Goal: Check status: Check status

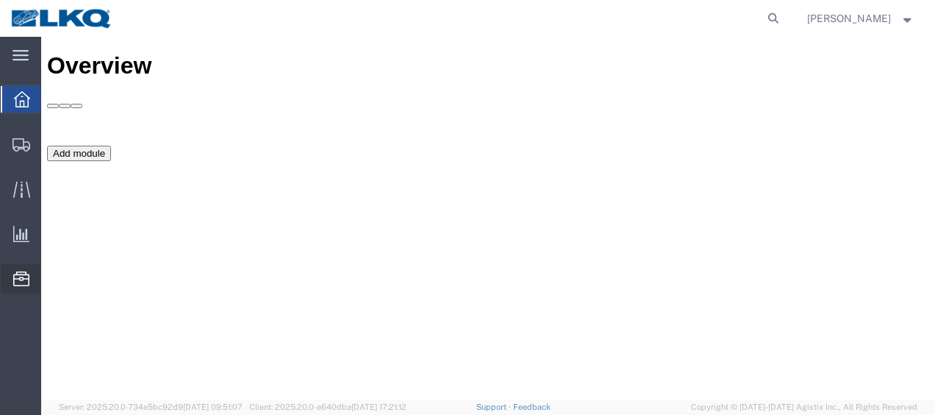
click at [0, 0] on span "Location Appointment" at bounding box center [0, 0] width 0 height 0
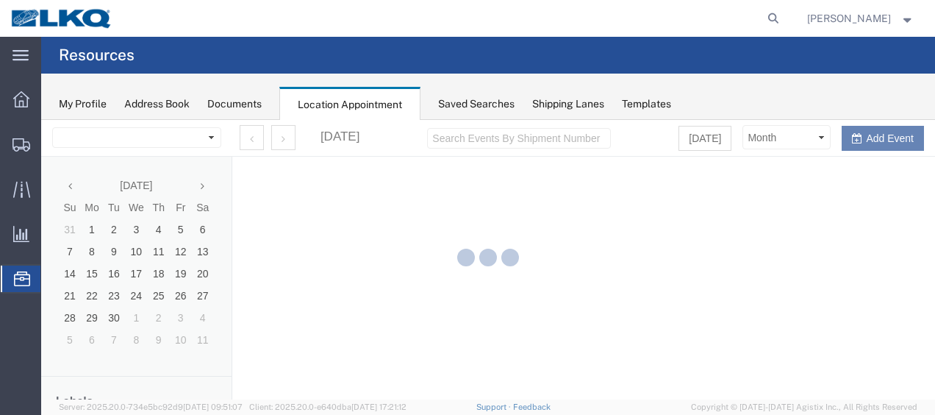
select select "27578"
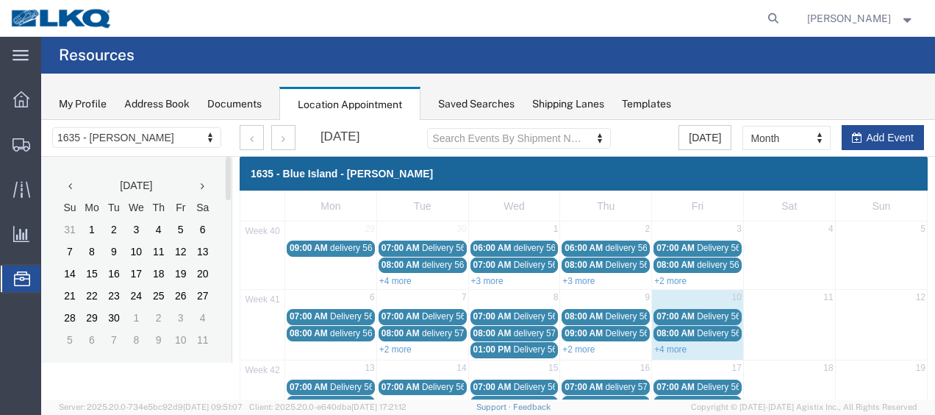
click at [204, 185] on icon at bounding box center [203, 186] width 4 height 10
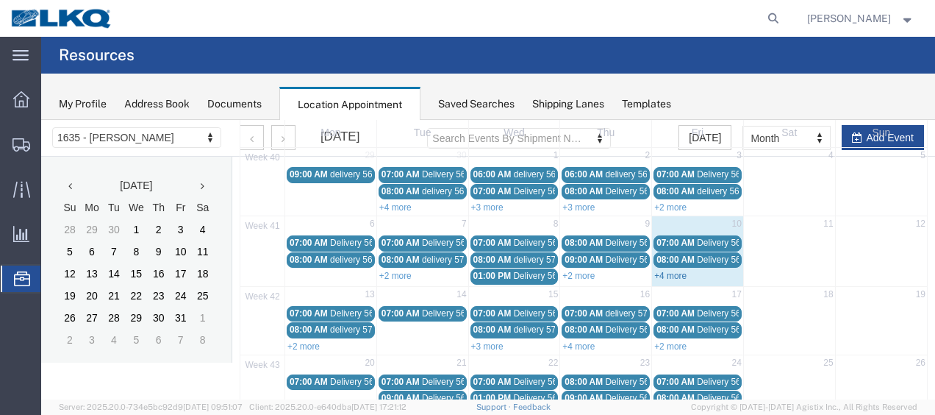
click at [661, 270] on link "+4 more" at bounding box center [670, 275] width 32 height 10
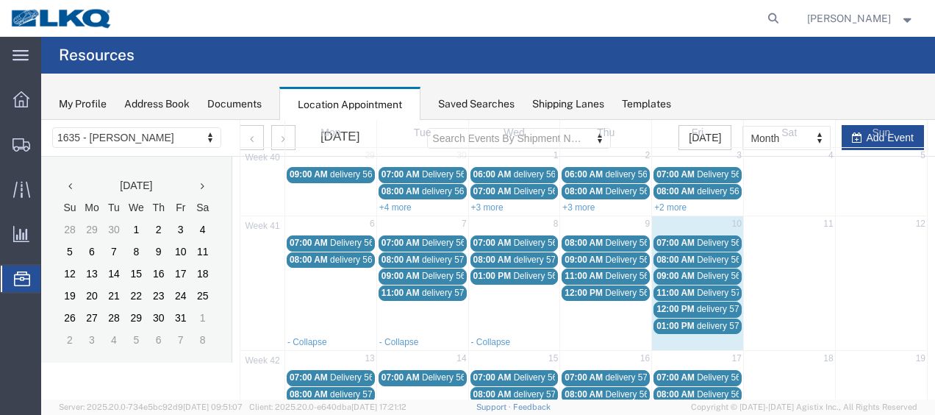
click at [721, 240] on span "Delivery 56712800" at bounding box center [733, 242] width 73 height 10
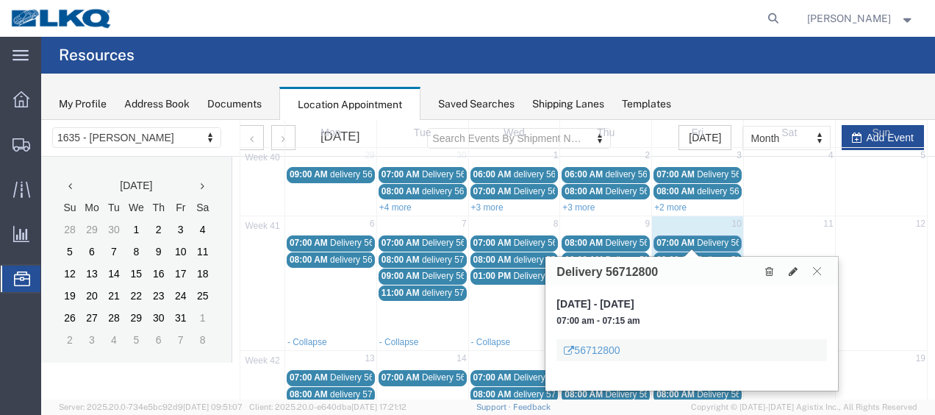
click at [820, 270] on icon at bounding box center [817, 270] width 8 height 9
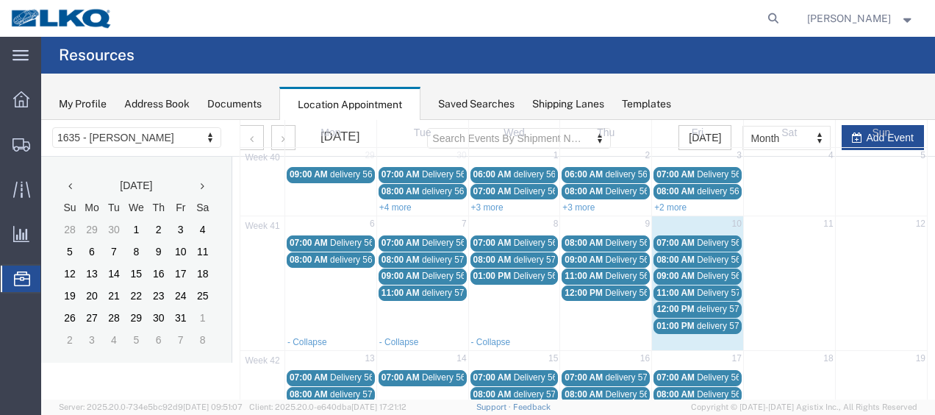
click at [713, 257] on span "Delivery 56712793" at bounding box center [733, 259] width 73 height 10
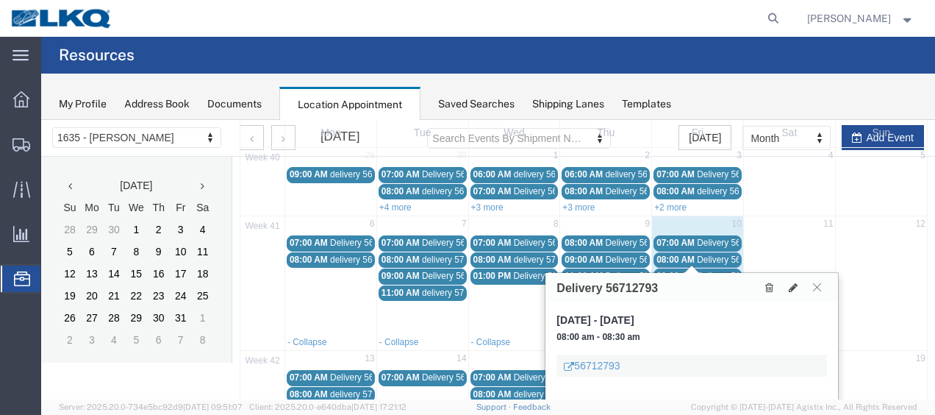
click at [814, 280] on button at bounding box center [817, 287] width 20 height 14
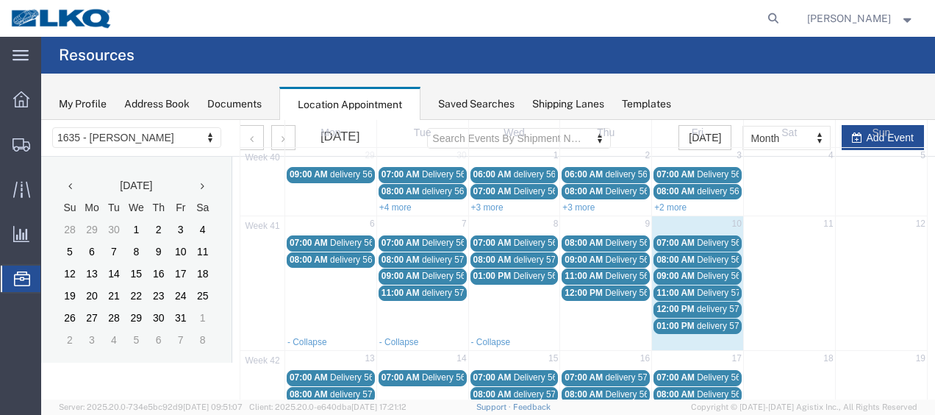
click at [720, 276] on span "Delivery 56712802" at bounding box center [733, 275] width 73 height 10
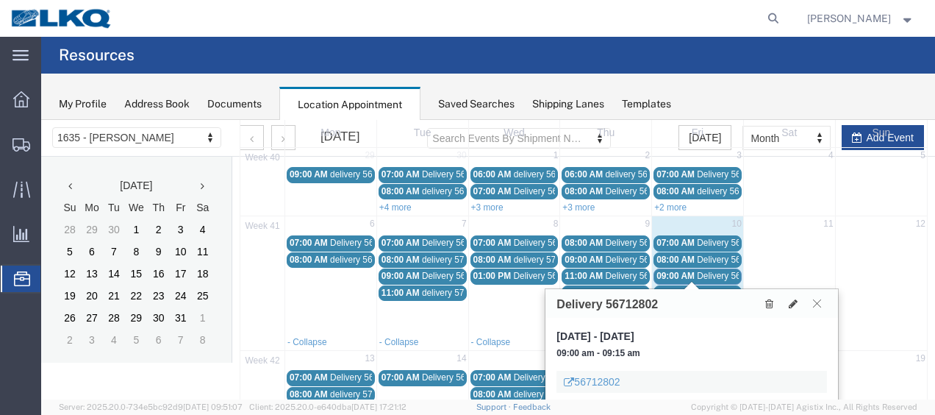
click at [820, 304] on icon at bounding box center [817, 302] width 8 height 9
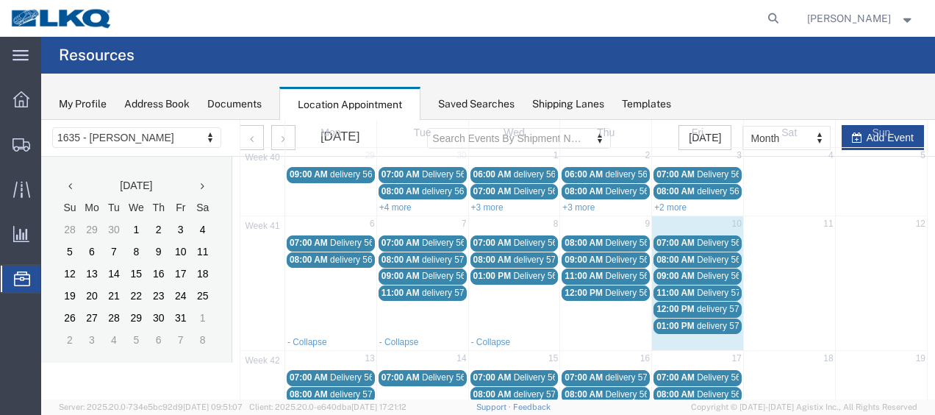
click at [710, 288] on span "Delivery 57054700" at bounding box center [733, 292] width 73 height 10
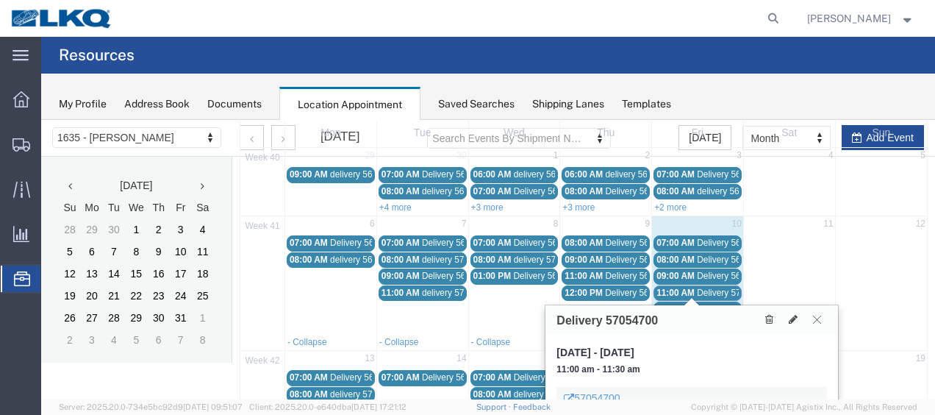
click at [819, 320] on icon at bounding box center [817, 319] width 8 height 9
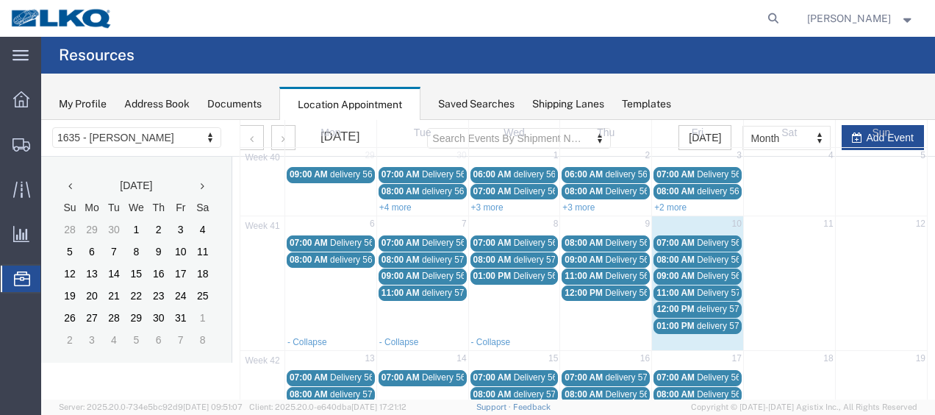
click at [714, 306] on span "delivery 57055807" at bounding box center [732, 309] width 71 height 10
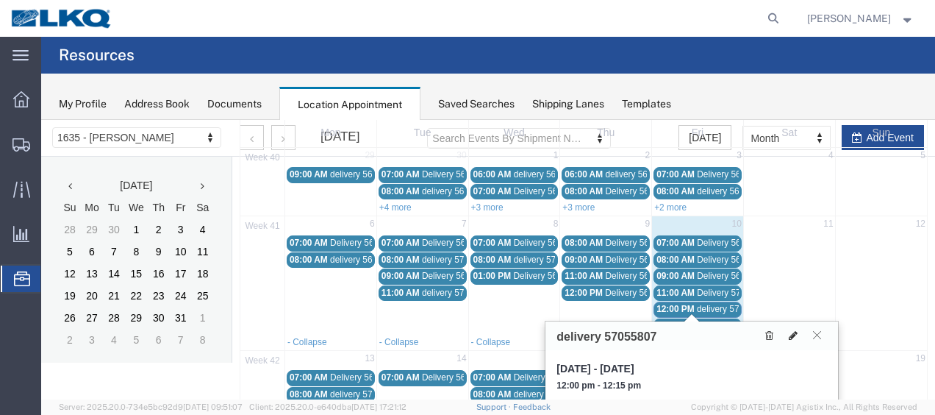
drag, startPoint x: 816, startPoint y: 334, endPoint x: 801, endPoint y: 336, distance: 14.8
click at [816, 334] on icon at bounding box center [817, 334] width 8 height 9
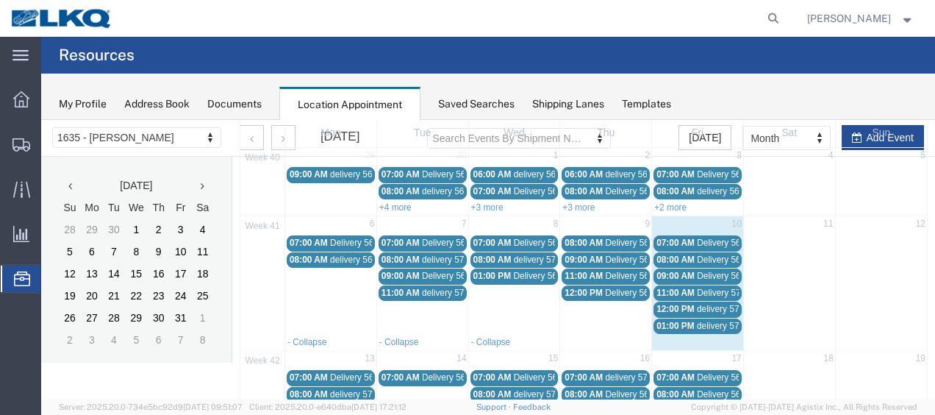
click at [709, 320] on span "delivery 57052842" at bounding box center [732, 325] width 71 height 10
